Goal: Information Seeking & Learning: Learn about a topic

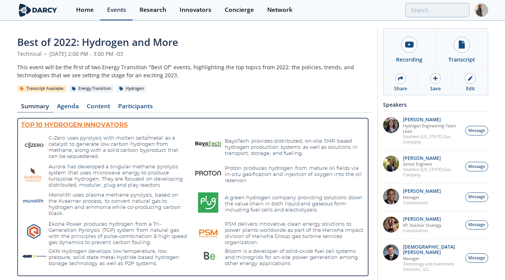
click at [119, 8] on div "Events" at bounding box center [116, 10] width 19 height 6
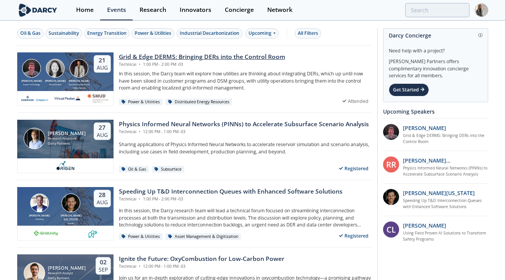
click at [245, 59] on div "Grid & Edge DERMS: Bringing DERs into the Control Room" at bounding box center [202, 56] width 166 height 9
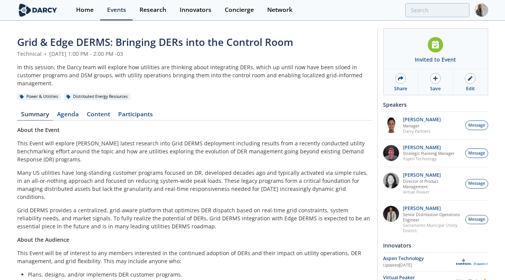
click at [214, 43] on span "Grid & Edge DERMS: Bringing DERs into the Control Room" at bounding box center [155, 42] width 276 height 14
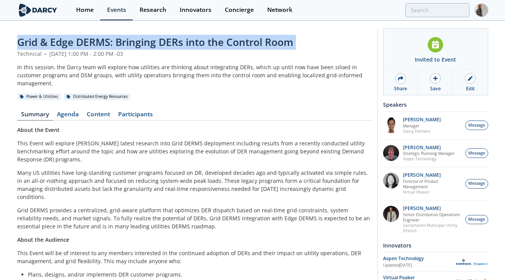
click at [214, 43] on span "Grid & Edge DERMS: Bringing DERs into the Control Room" at bounding box center [155, 42] width 276 height 14
copy header "Grid & Edge DERMS: Bringing DERs into the Control Room"
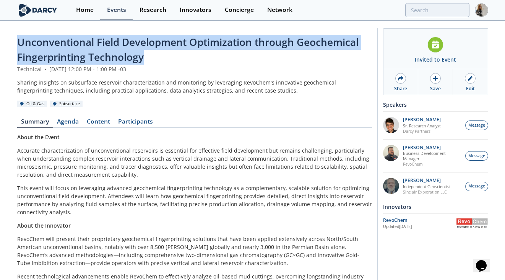
click at [135, 60] on span "Unconventional Field Development Optimization through Geochemical Fingerprintin…" at bounding box center [188, 49] width 342 height 29
